Goal: Obtain resource: Download file/media

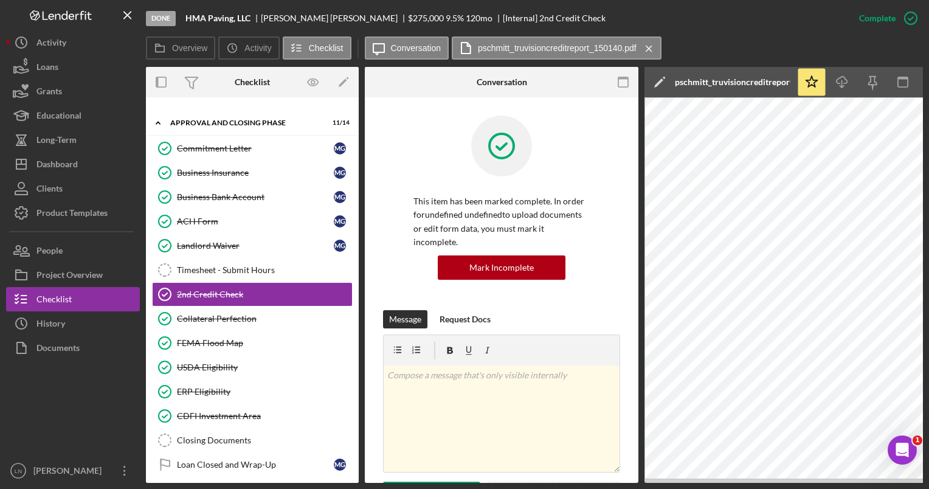
scroll to position [276, 0]
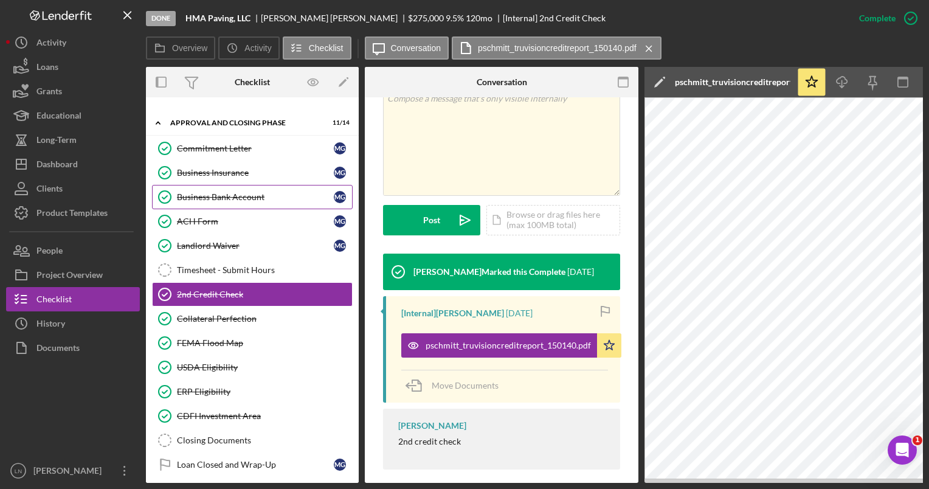
click at [233, 192] on div "Business Bank Account" at bounding box center [255, 197] width 157 height 10
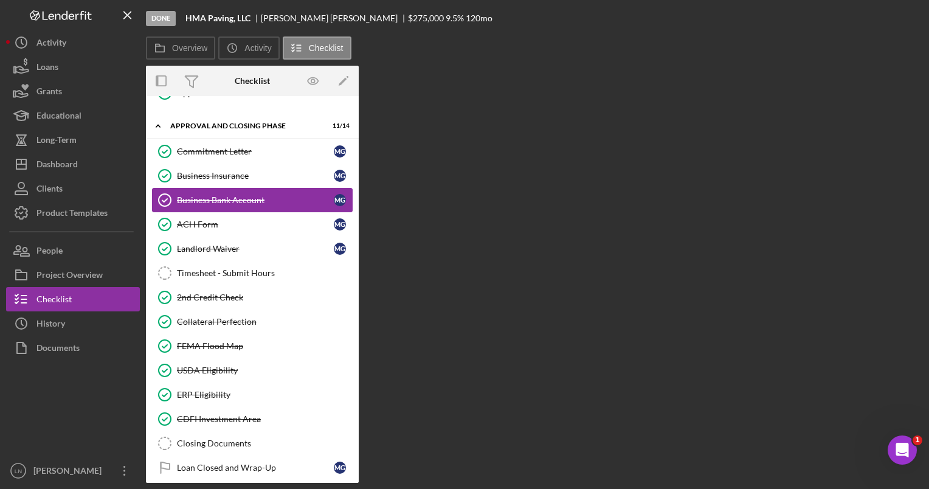
scroll to position [595, 0]
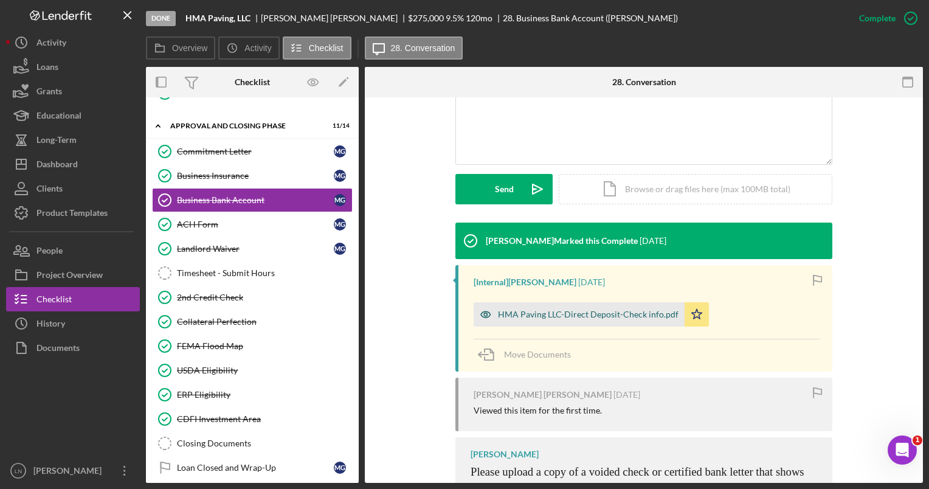
click at [549, 306] on div "HMA Paving LLC-Direct Deposit-Check info.pdf" at bounding box center [578, 314] width 211 height 24
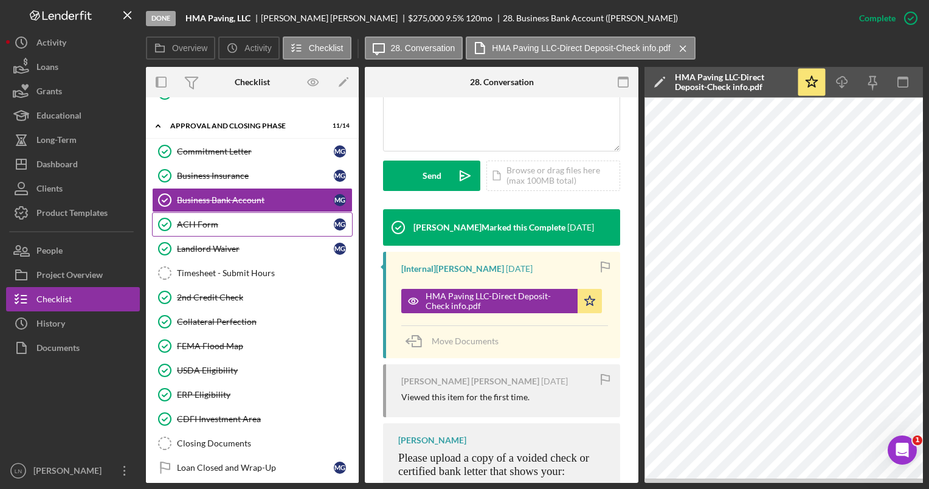
click at [233, 221] on div "ACH Form" at bounding box center [255, 224] width 157 height 10
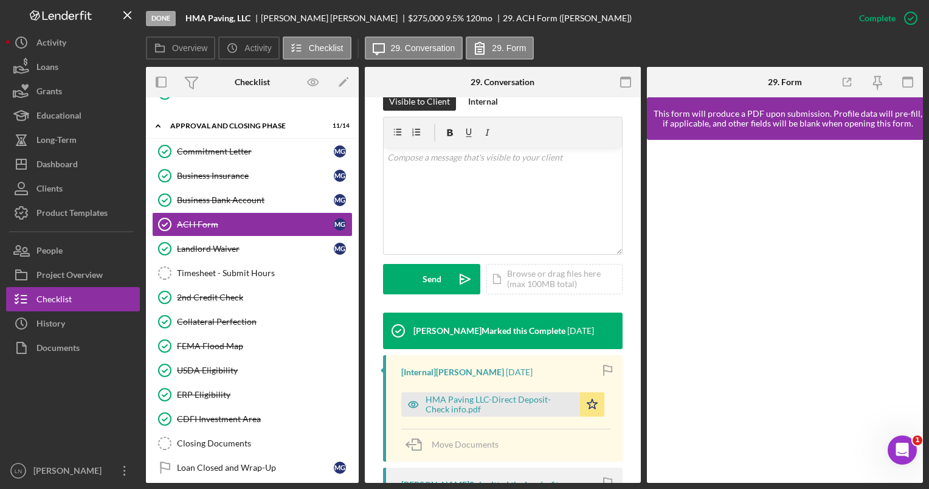
scroll to position [216, 0]
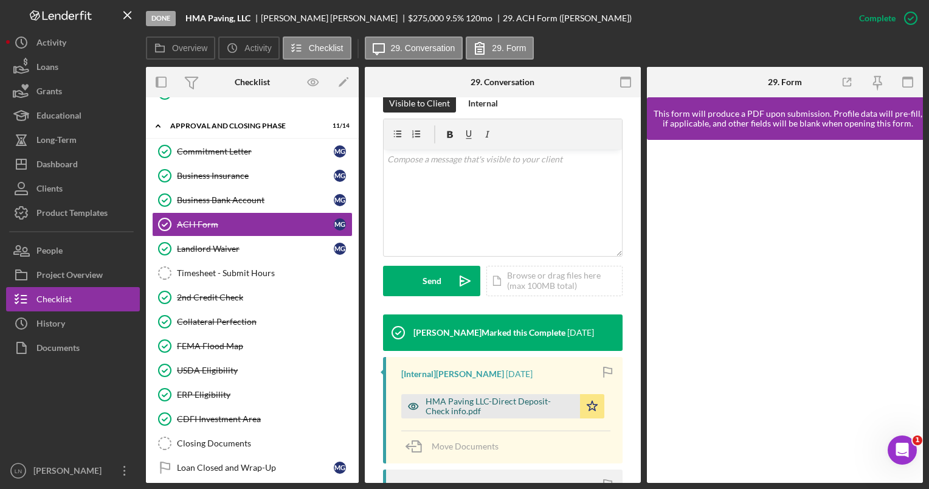
click at [491, 417] on div "HMA Paving LLC-Direct Deposit-Check info.pdf" at bounding box center [490, 406] width 179 height 24
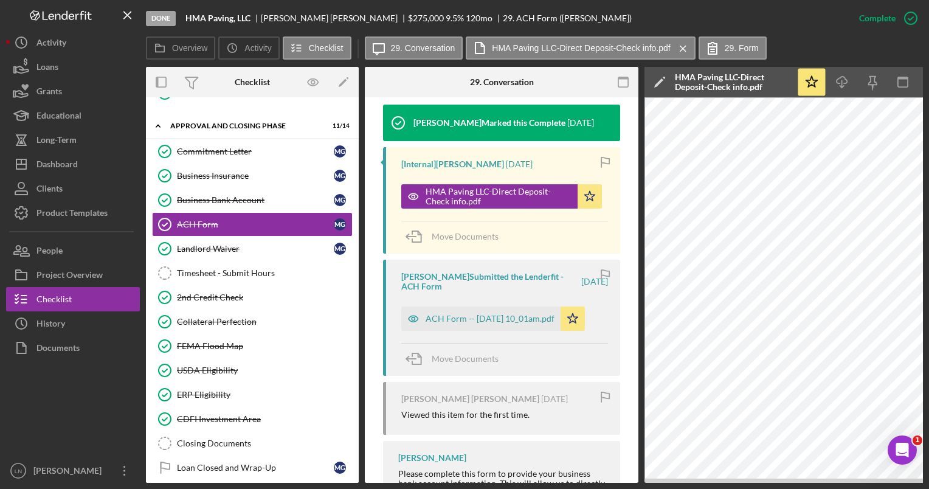
scroll to position [429, 0]
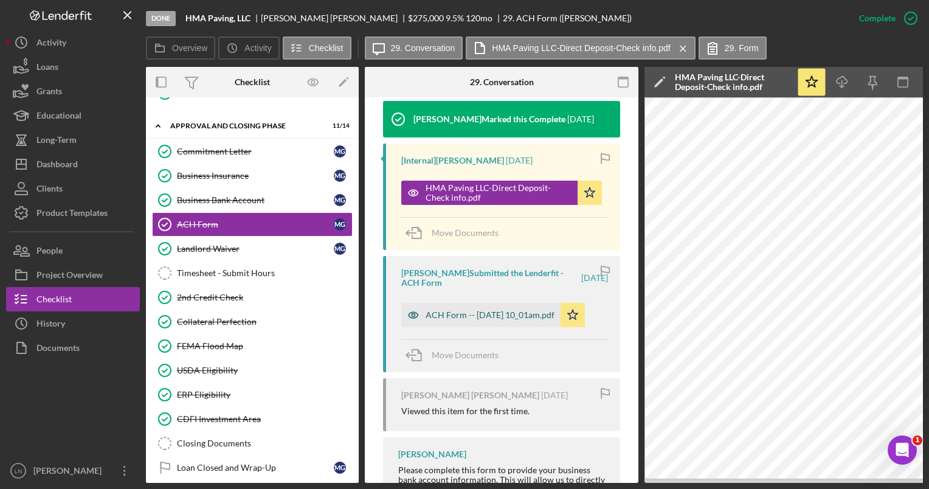
click at [493, 310] on div "ACH Form -- [DATE] 10_01am.pdf" at bounding box center [489, 315] width 129 height 10
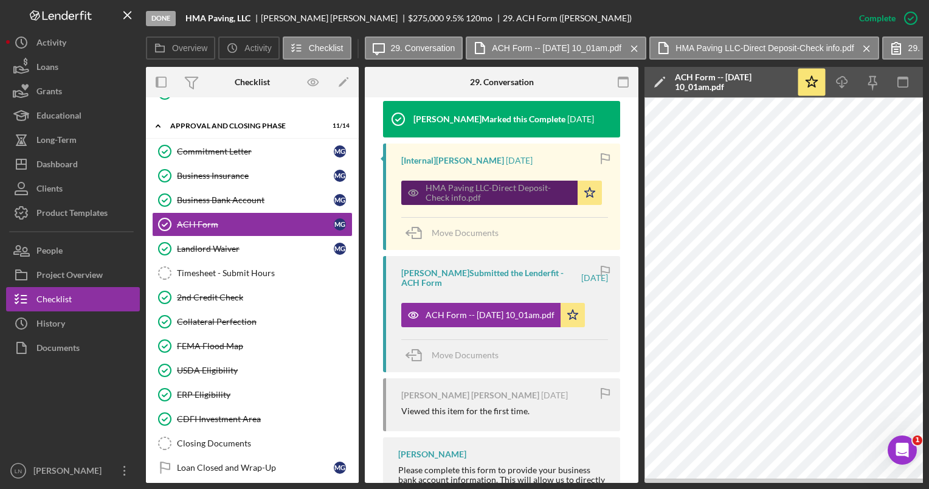
click at [492, 188] on div "HMA Paving LLC-Direct Deposit-Check info.pdf" at bounding box center [498, 192] width 146 height 19
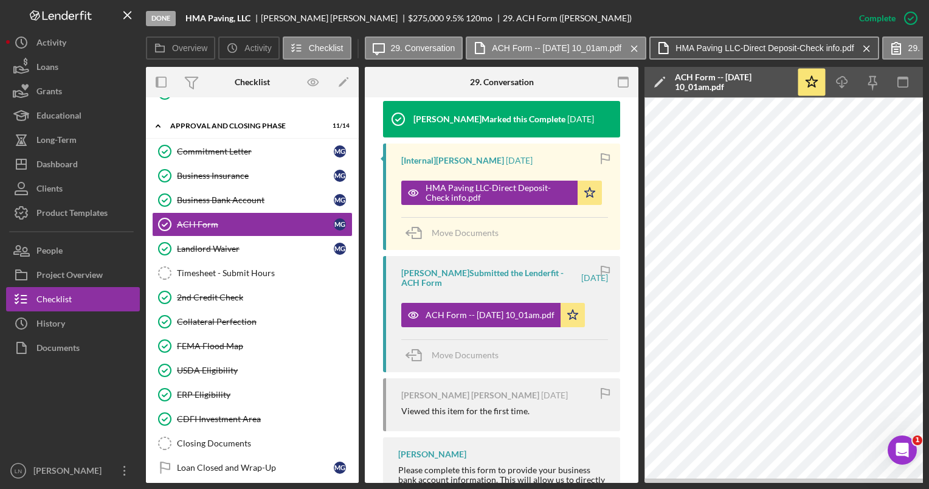
click at [766, 49] on label "HMA Paving LLC-Direct Deposit-Check info.pdf" at bounding box center [764, 48] width 178 height 10
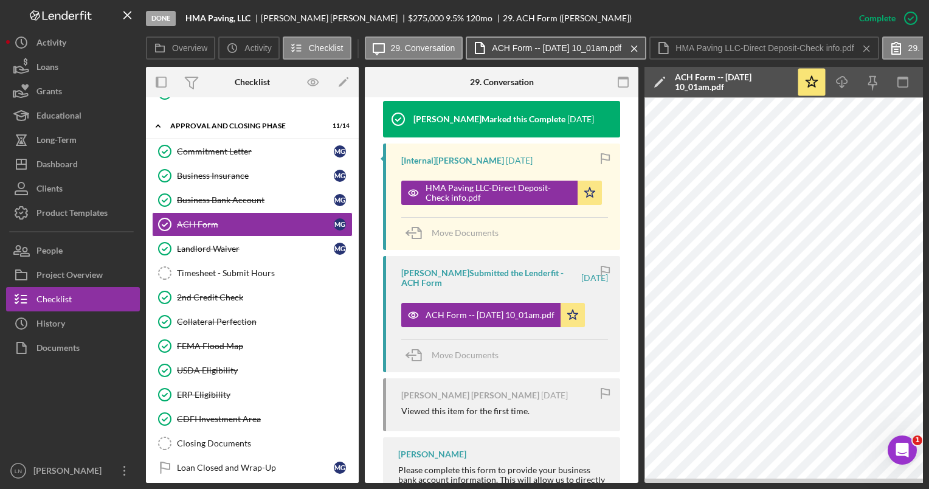
click at [563, 46] on label "ACH Form -- [DATE] 10_01am.pdf" at bounding box center [556, 48] width 129 height 10
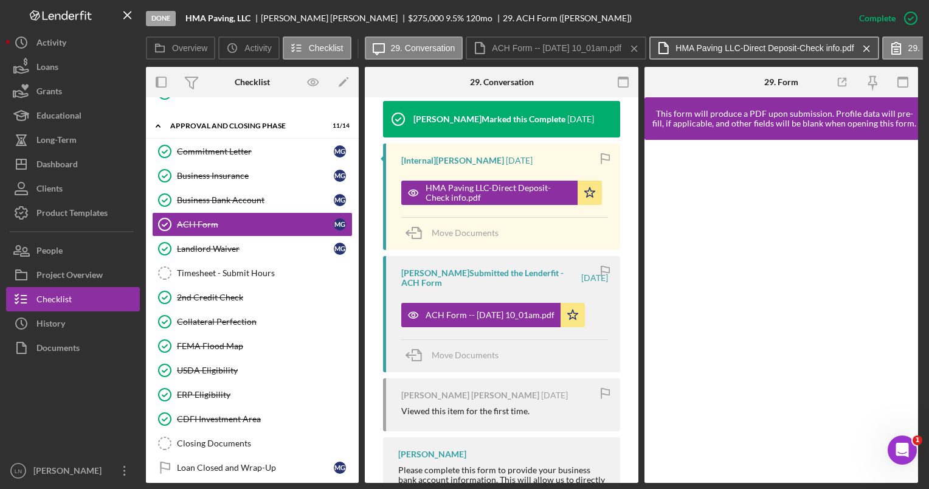
click at [717, 47] on label "HMA Paving LLC-Direct Deposit-Check info.pdf" at bounding box center [764, 48] width 178 height 10
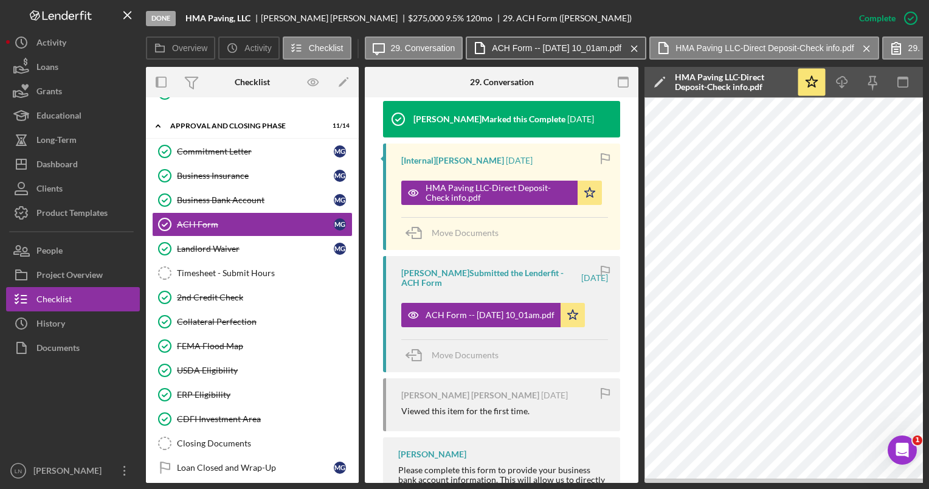
click at [584, 47] on label "ACH Form -- [DATE] 10_01am.pdf" at bounding box center [556, 48] width 129 height 10
